Goal: Find specific page/section: Find specific page/section

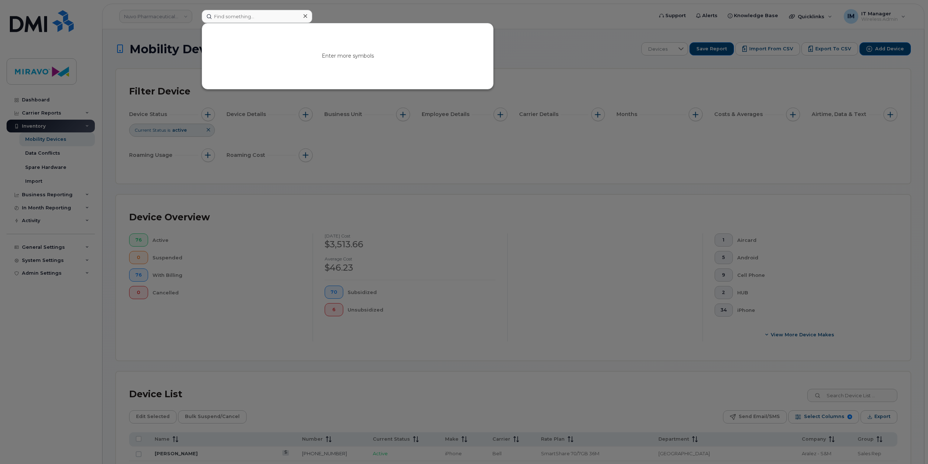
scroll to position [39, 0]
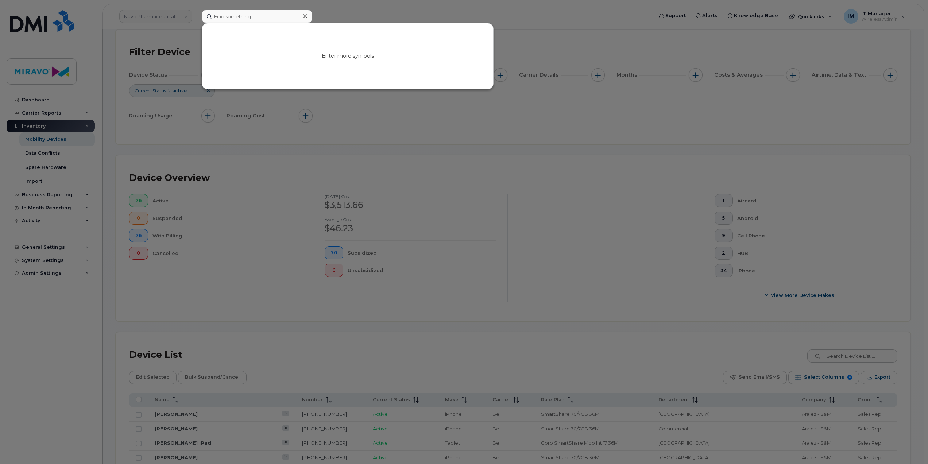
click at [466, 145] on div at bounding box center [464, 232] width 928 height 464
click at [245, 15] on input at bounding box center [257, 16] width 111 height 13
type input "Paul Ma"
click at [325, 62] on link "Go to Sign In Page" at bounding box center [348, 62] width 56 height 13
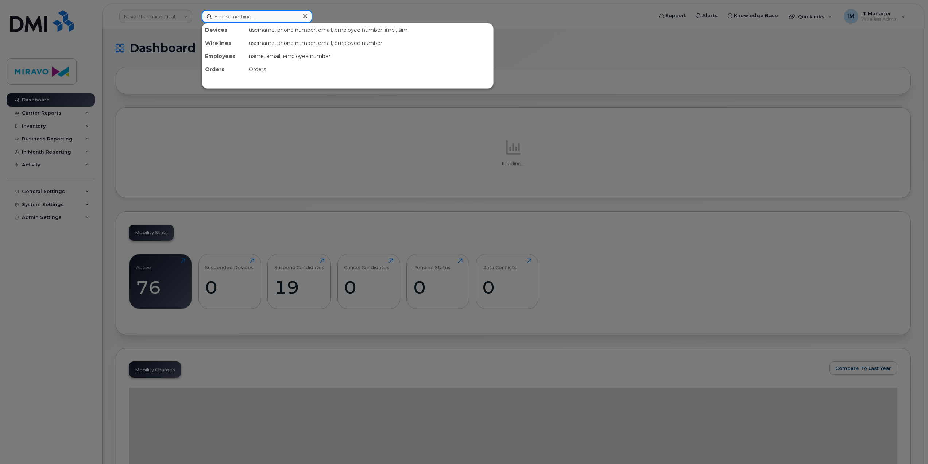
click at [235, 18] on input at bounding box center [257, 16] width 111 height 13
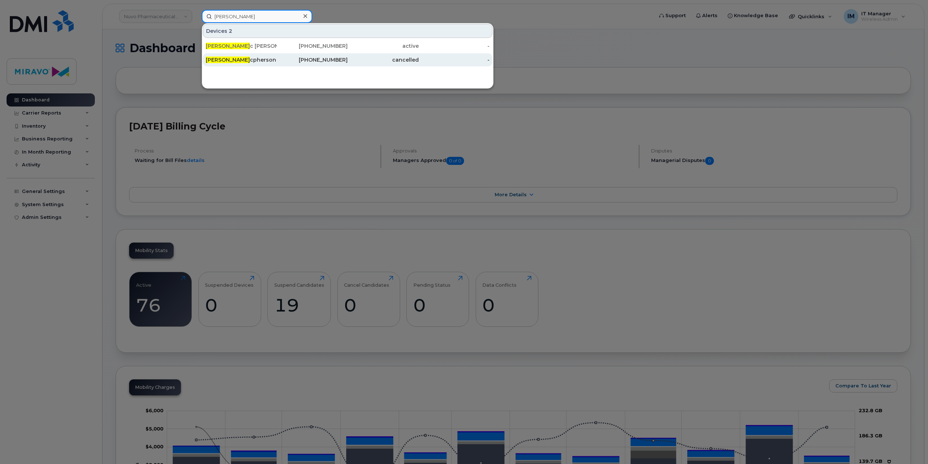
type input "[PERSON_NAME]"
click at [255, 53] on link "Paul Ma cpherson 647-801-7745 cancelled -" at bounding box center [348, 59] width 290 height 13
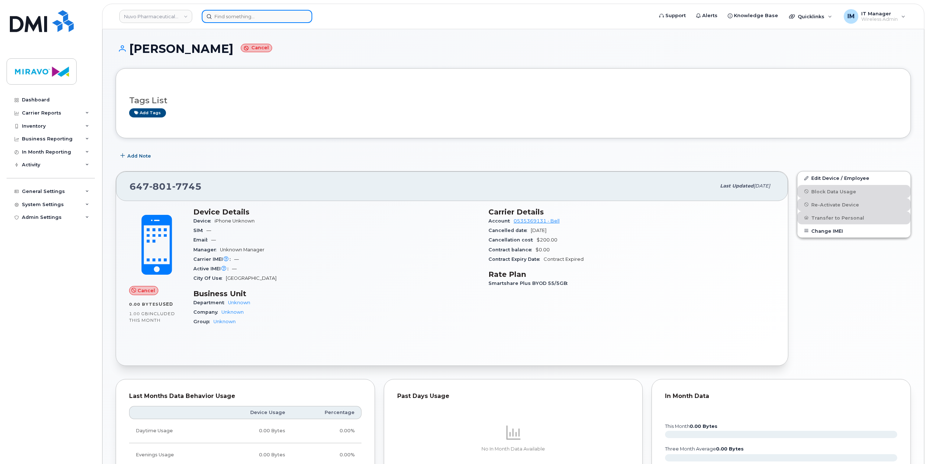
click at [218, 16] on input at bounding box center [257, 16] width 111 height 13
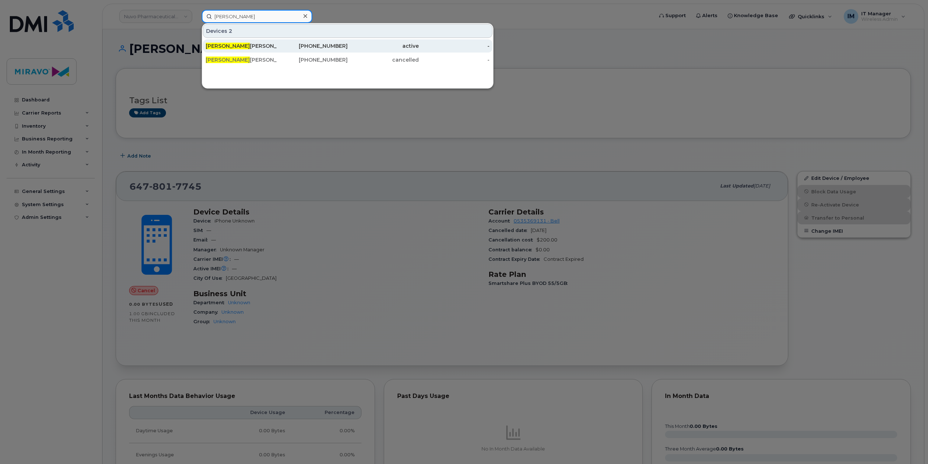
type input "Paul Mac"
click at [242, 49] on div "Paul Mac Pherson" at bounding box center [241, 45] width 71 height 7
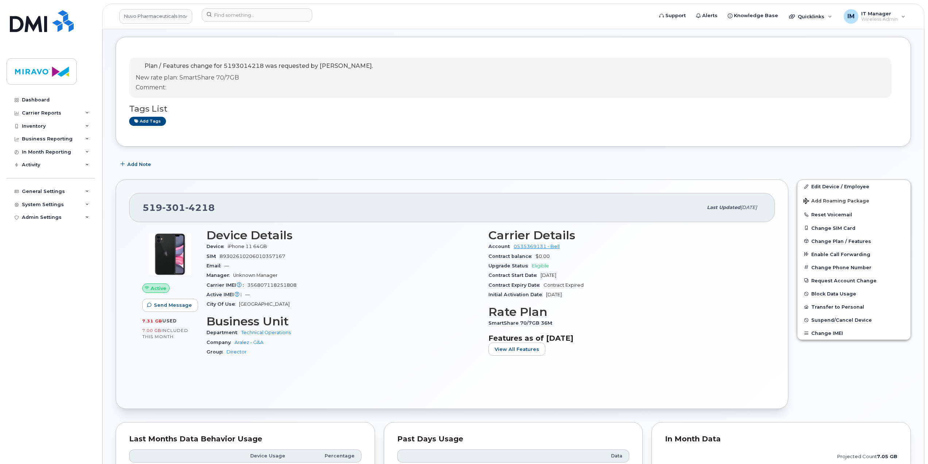
scroll to position [49, 0]
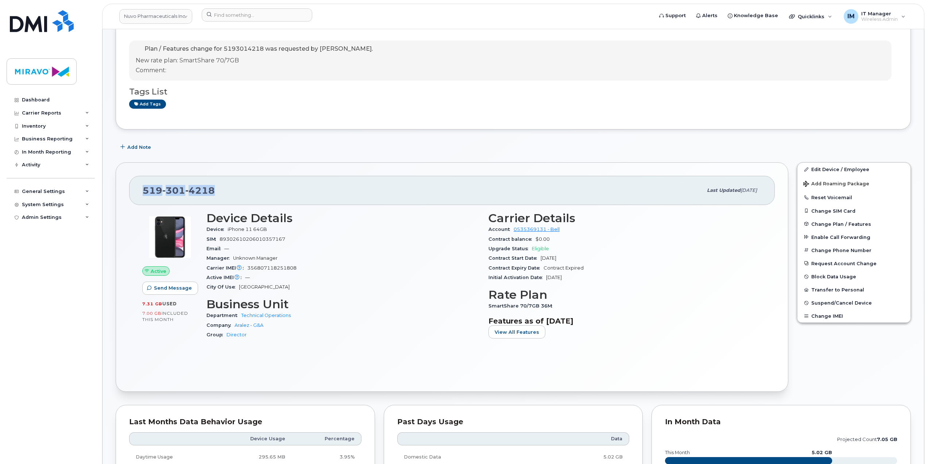
drag, startPoint x: 216, startPoint y: 192, endPoint x: 145, endPoint y: 190, distance: 70.8
click at [145, 190] on div "519 301 4218" at bounding box center [423, 190] width 560 height 15
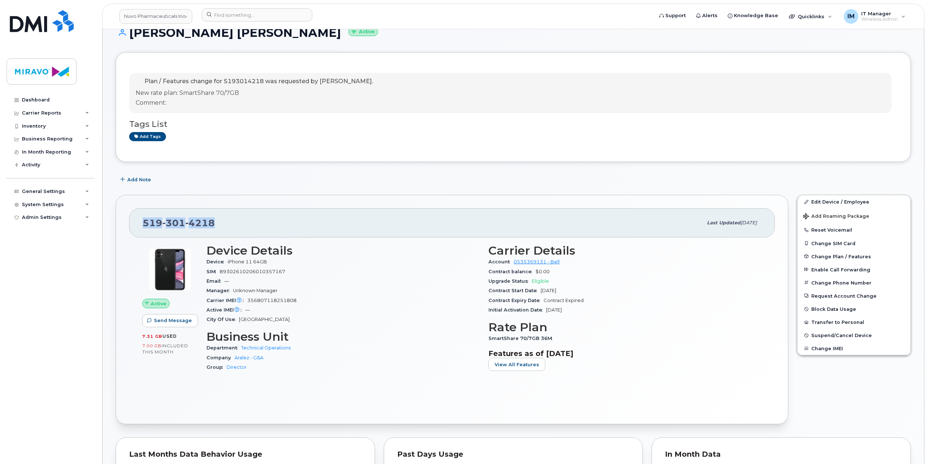
scroll to position [0, 0]
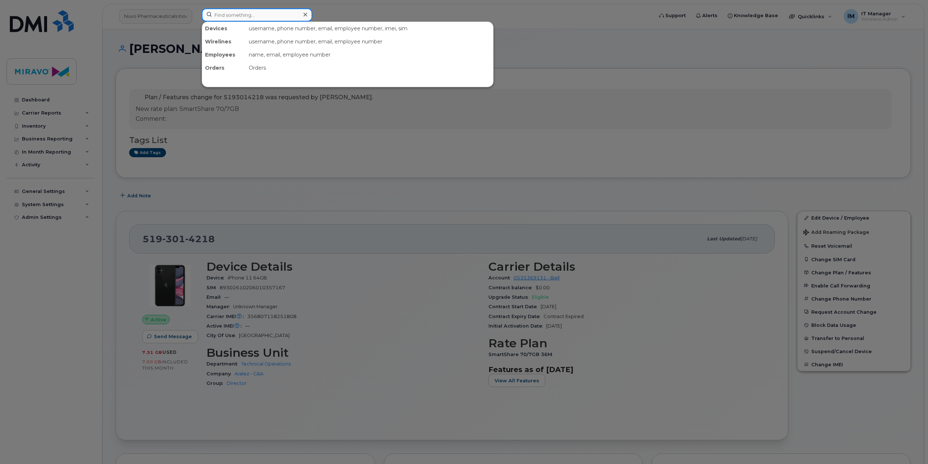
click at [254, 15] on input at bounding box center [257, 14] width 111 height 13
type input "B"
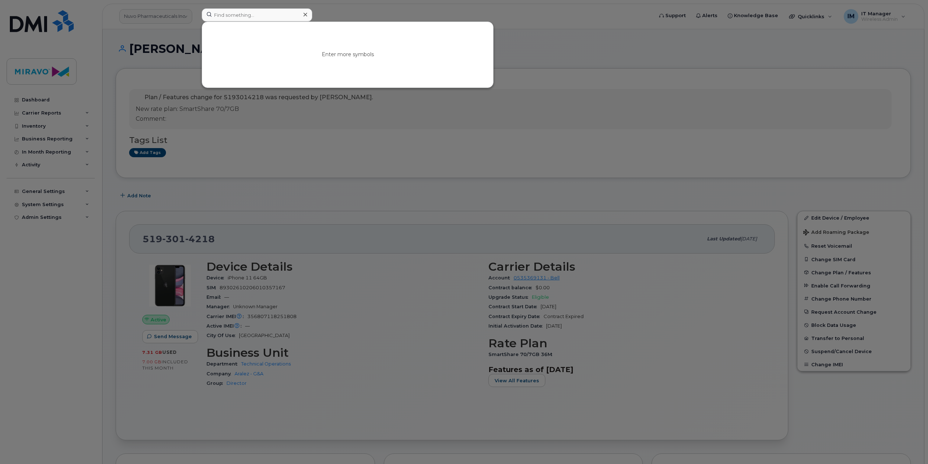
click at [438, 136] on div at bounding box center [464, 232] width 928 height 464
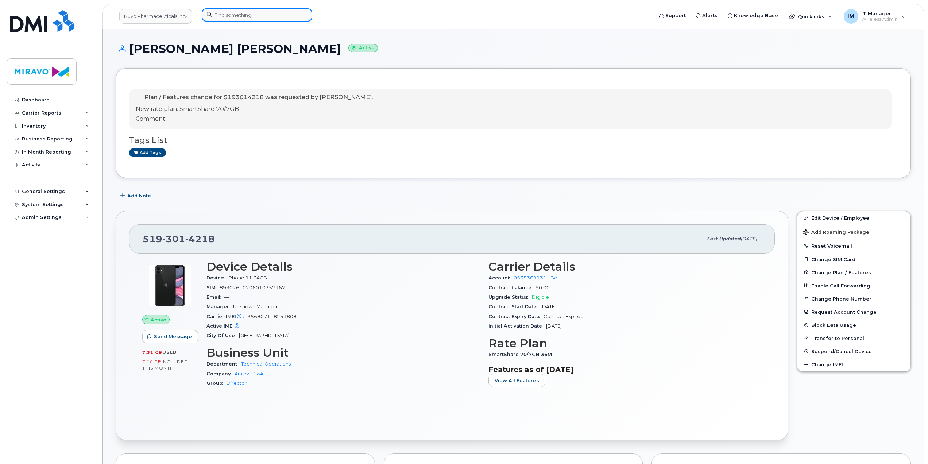
click at [269, 17] on input at bounding box center [257, 14] width 111 height 13
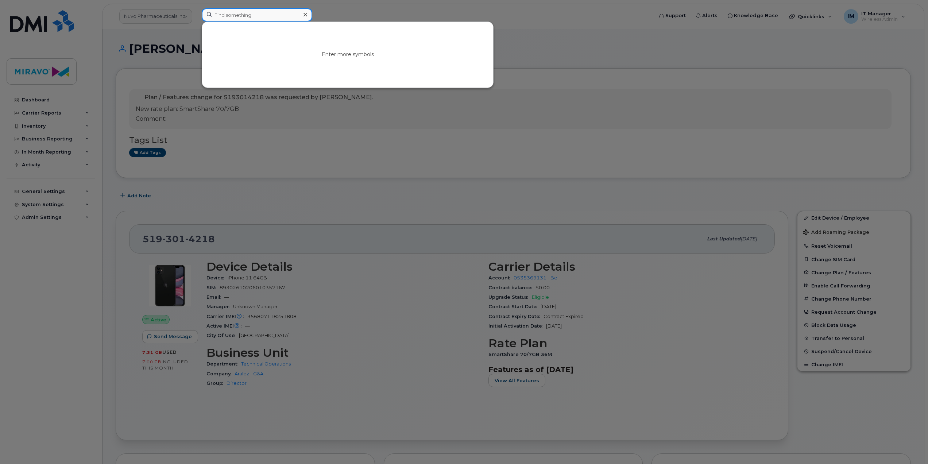
paste input "418-573-0691"
type input "418-573-0691"
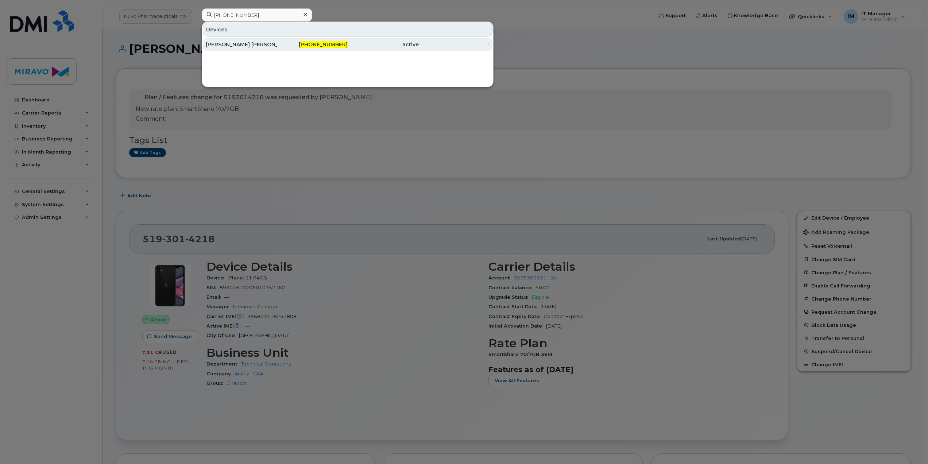
click at [287, 47] on div "[PHONE_NUMBER]" at bounding box center [312, 44] width 71 height 7
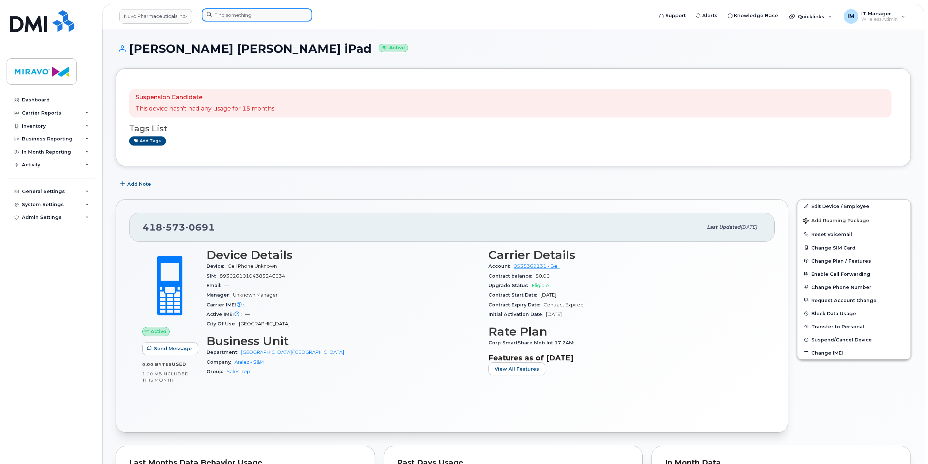
click at [259, 16] on input at bounding box center [257, 14] width 111 height 13
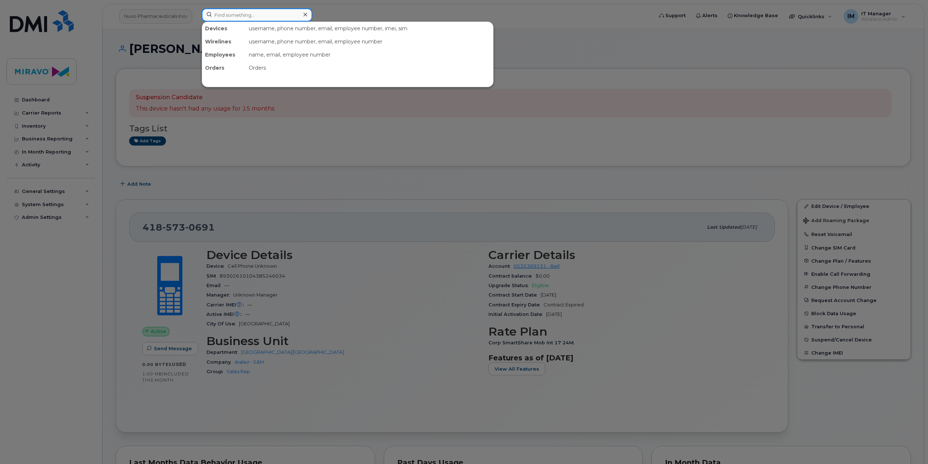
click at [237, 13] on input at bounding box center [257, 14] width 111 height 13
type input "LTE"
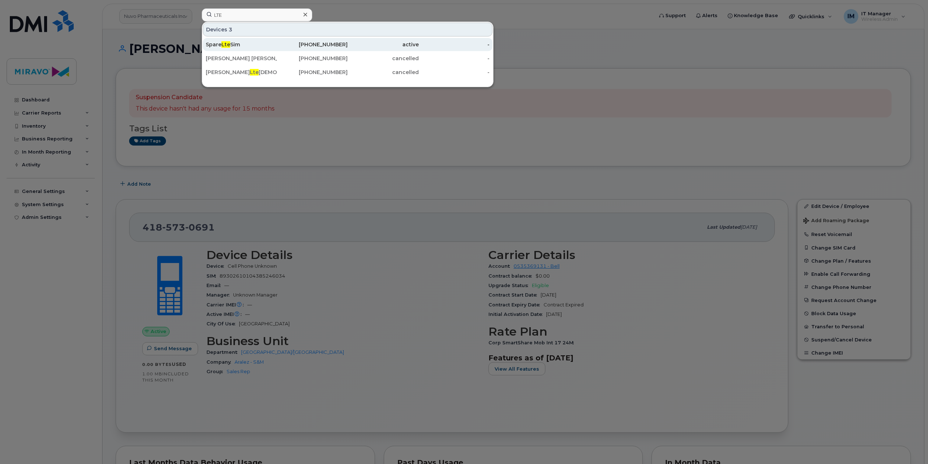
click at [242, 43] on div "Spare Lte Sim" at bounding box center [241, 44] width 71 height 7
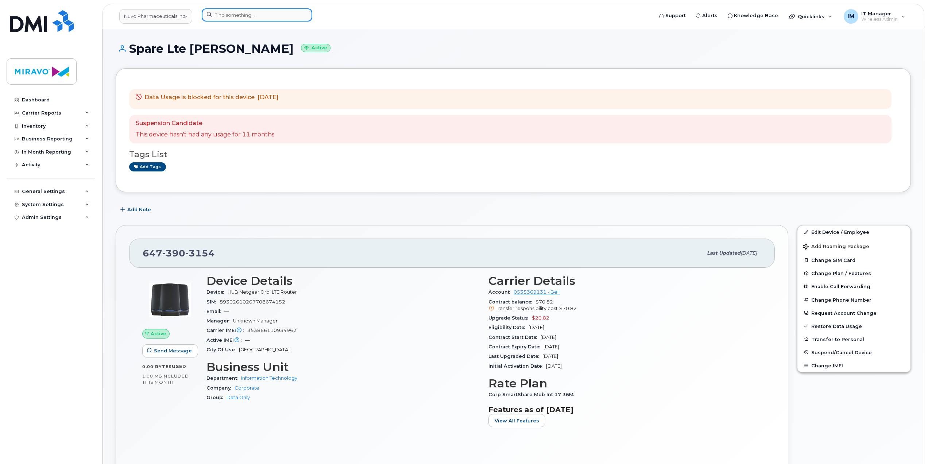
click at [242, 11] on input at bounding box center [257, 14] width 111 height 13
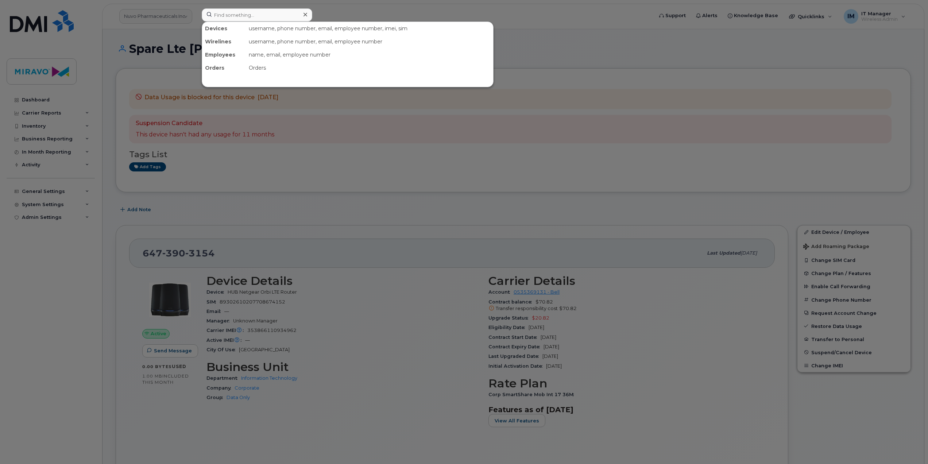
click at [46, 117] on div at bounding box center [464, 232] width 928 height 464
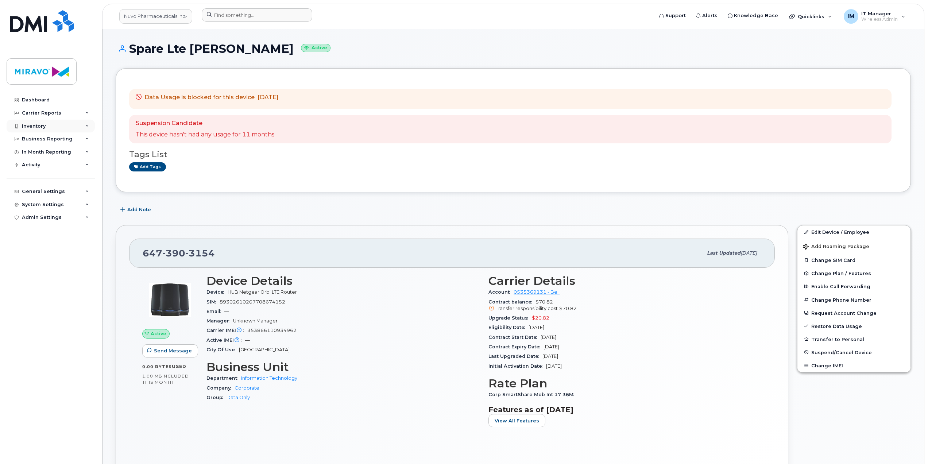
click at [46, 124] on div "Inventory" at bounding box center [51, 126] width 88 height 13
click at [46, 137] on div "Mobility Devices" at bounding box center [45, 139] width 41 height 7
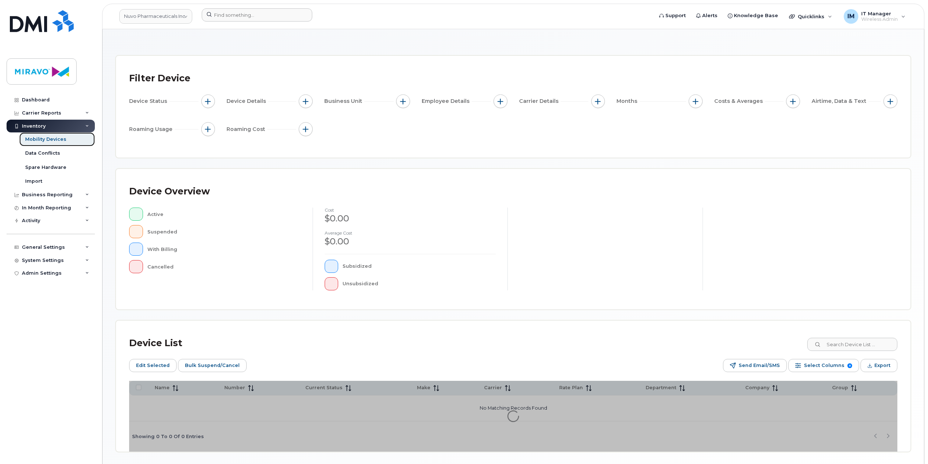
scroll to position [51, 0]
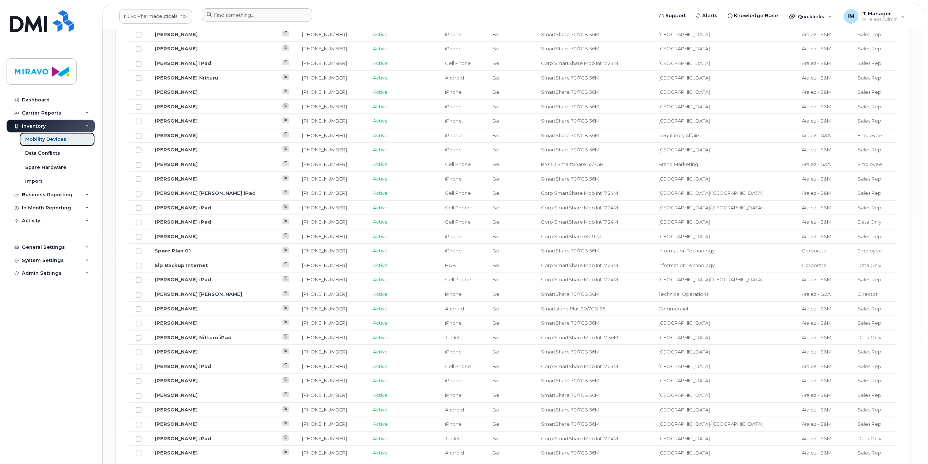
scroll to position [506, 0]
